Goal: Information Seeking & Learning: Learn about a topic

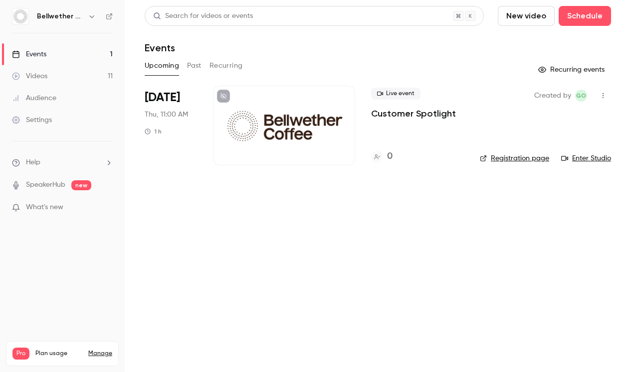
click at [195, 63] on button "Past" at bounding box center [194, 66] width 14 height 16
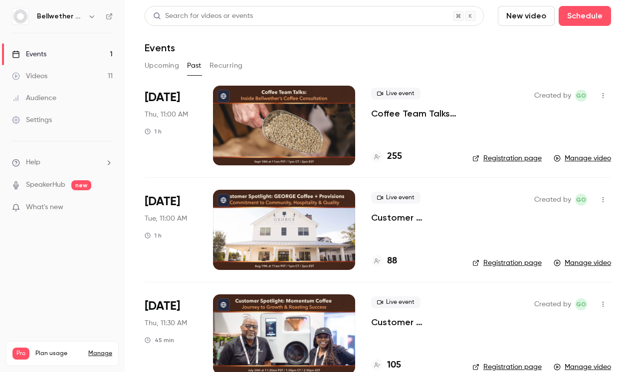
click at [301, 115] on div at bounding box center [284, 126] width 142 height 80
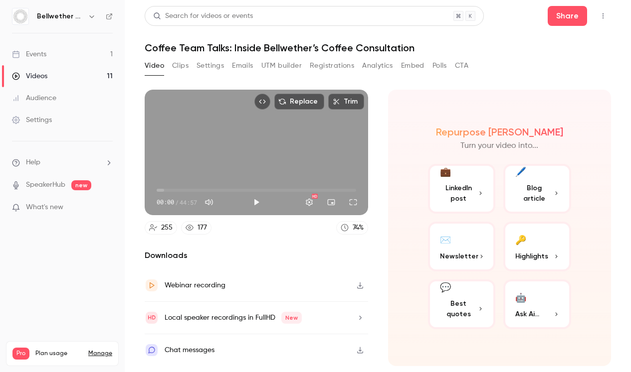
click at [540, 187] on button "🖊️ Blog article" at bounding box center [537, 189] width 68 height 50
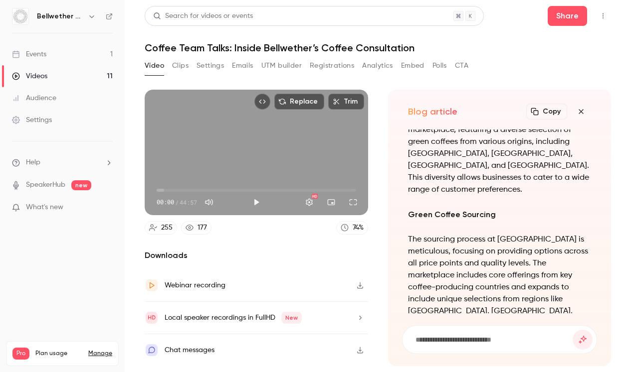
scroll to position [-1031, 0]
